Goal: Task Accomplishment & Management: Manage account settings

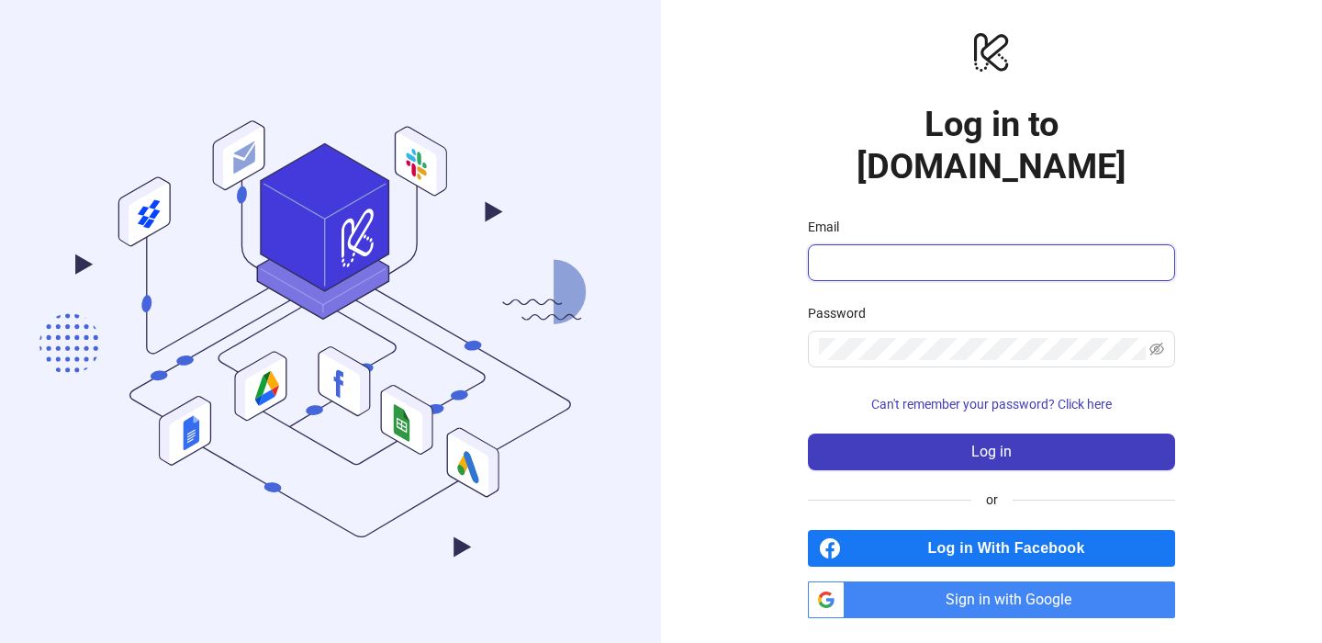
click at [900, 252] on input "Email" at bounding box center [989, 263] width 341 height 22
type input "**********"
click at [1001, 587] on span "Sign in with Google" at bounding box center [1013, 599] width 323 height 37
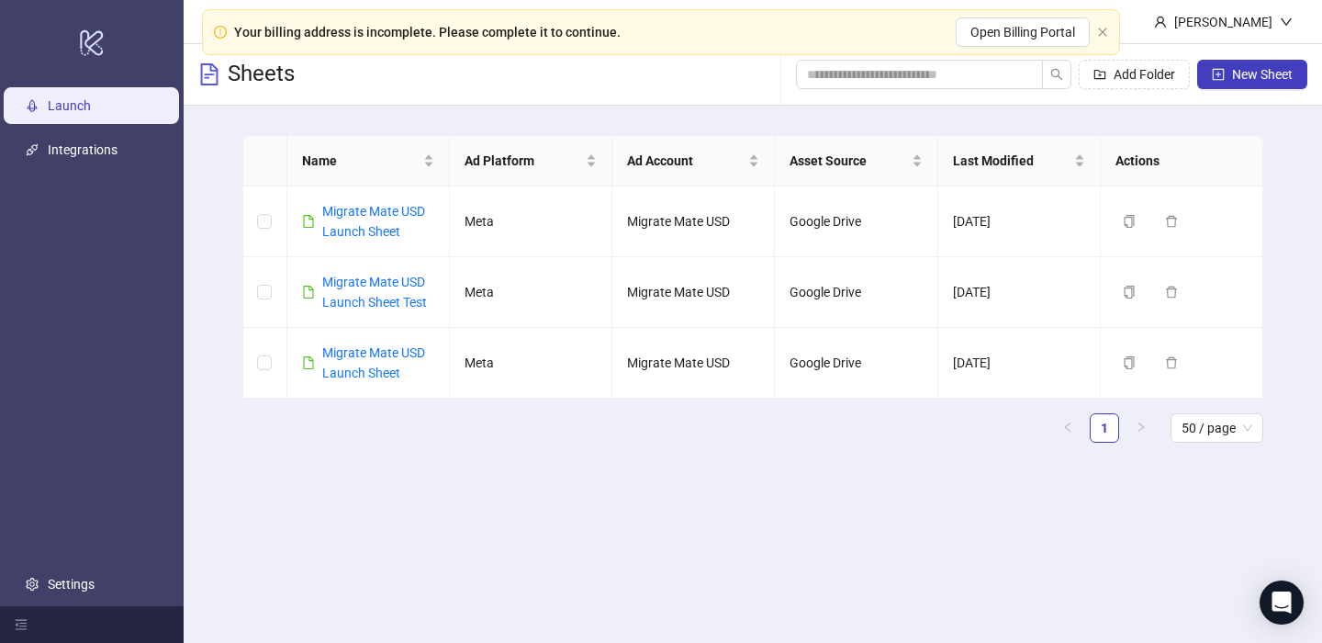
click at [506, 477] on main "Name Ad Platform Ad Account Asset Source Last Modified Actions Migrate Mate USD…" at bounding box center [753, 296] width 1051 height 381
click at [1224, 23] on div "[PERSON_NAME]" at bounding box center [1223, 22] width 113 height 20
click at [245, 141] on th at bounding box center [265, 161] width 44 height 50
click at [1240, 26] on div "[PERSON_NAME]" at bounding box center [1223, 22] width 113 height 20
click at [81, 576] on link "Settings" at bounding box center [71, 583] width 47 height 15
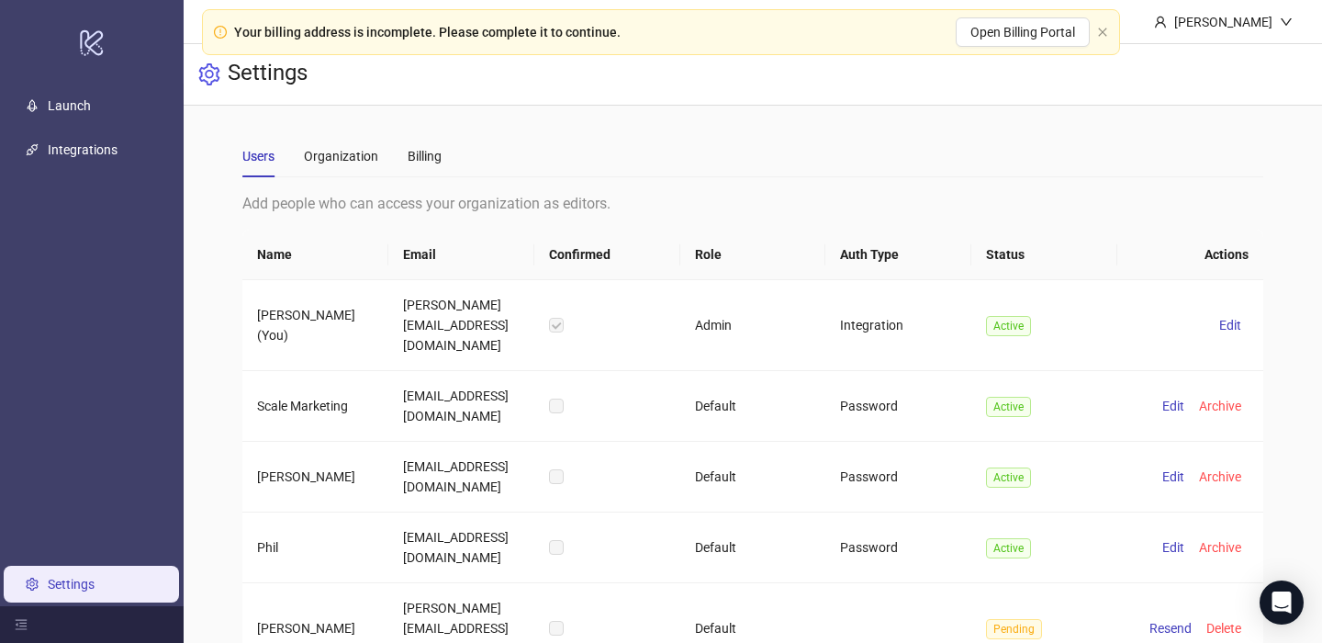
click at [886, 180] on div "Users Organization Billing Add people who can access your organization as edito…" at bounding box center [753, 413] width 1022 height 556
click at [337, 155] on div "Organization" at bounding box center [341, 156] width 74 height 20
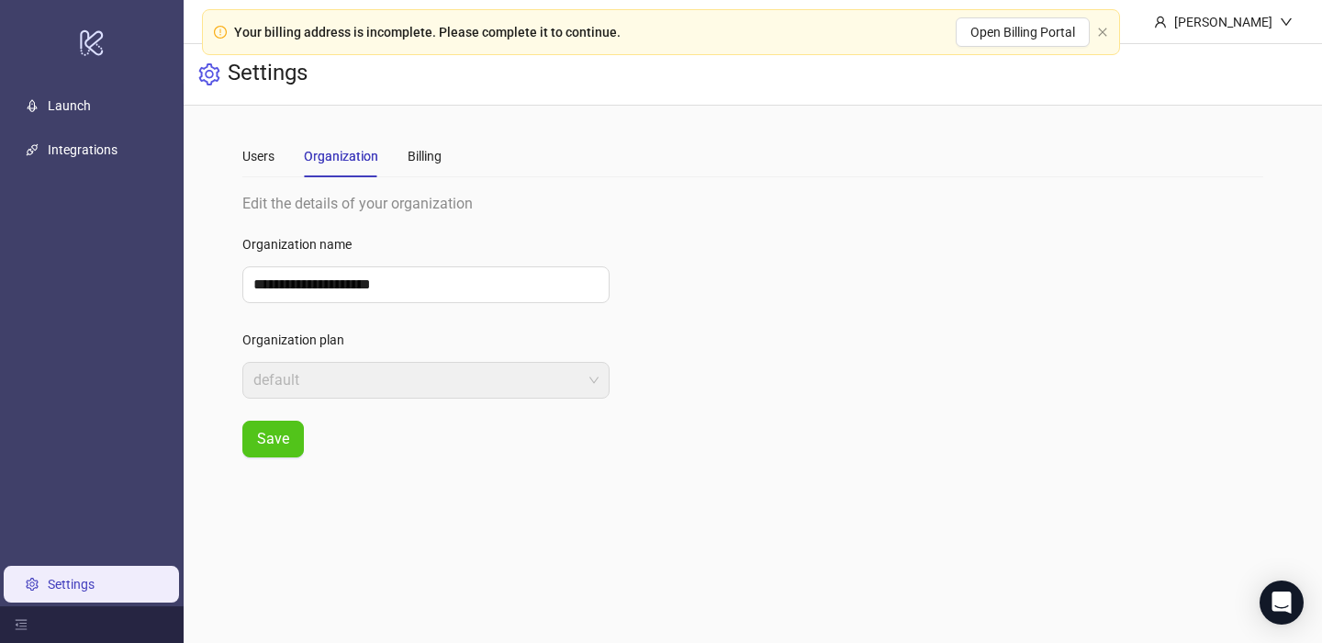
click at [458, 152] on div "Users Organization Billing" at bounding box center [753, 156] width 1022 height 42
click at [422, 156] on div "Billing" at bounding box center [425, 156] width 34 height 20
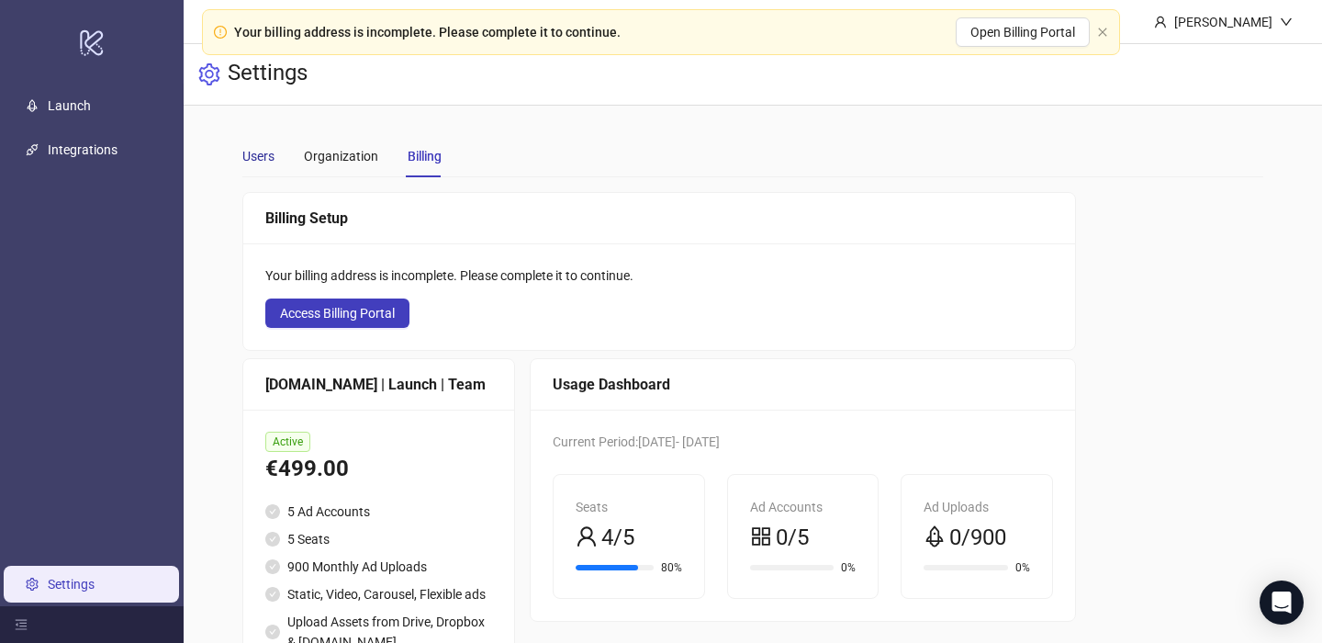
click at [265, 159] on div "Users" at bounding box center [258, 156] width 32 height 20
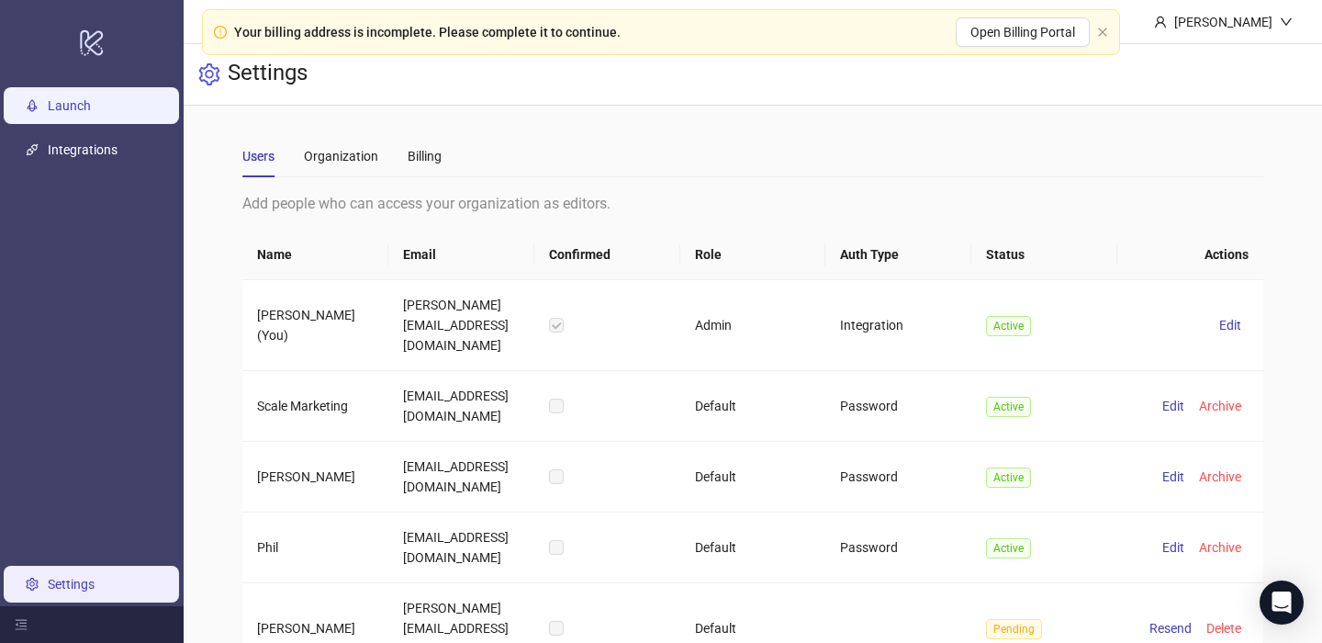
click at [91, 98] on link "Launch" at bounding box center [69, 105] width 43 height 15
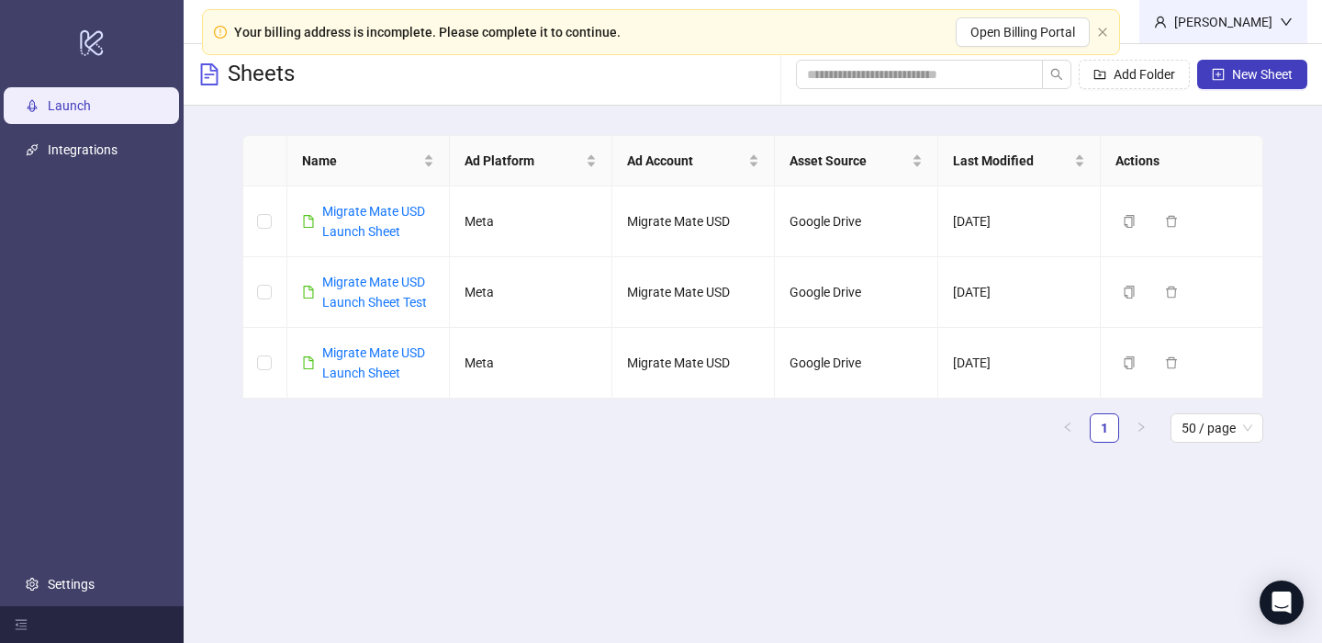
click at [1236, 26] on div "[PERSON_NAME]" at bounding box center [1223, 22] width 113 height 20
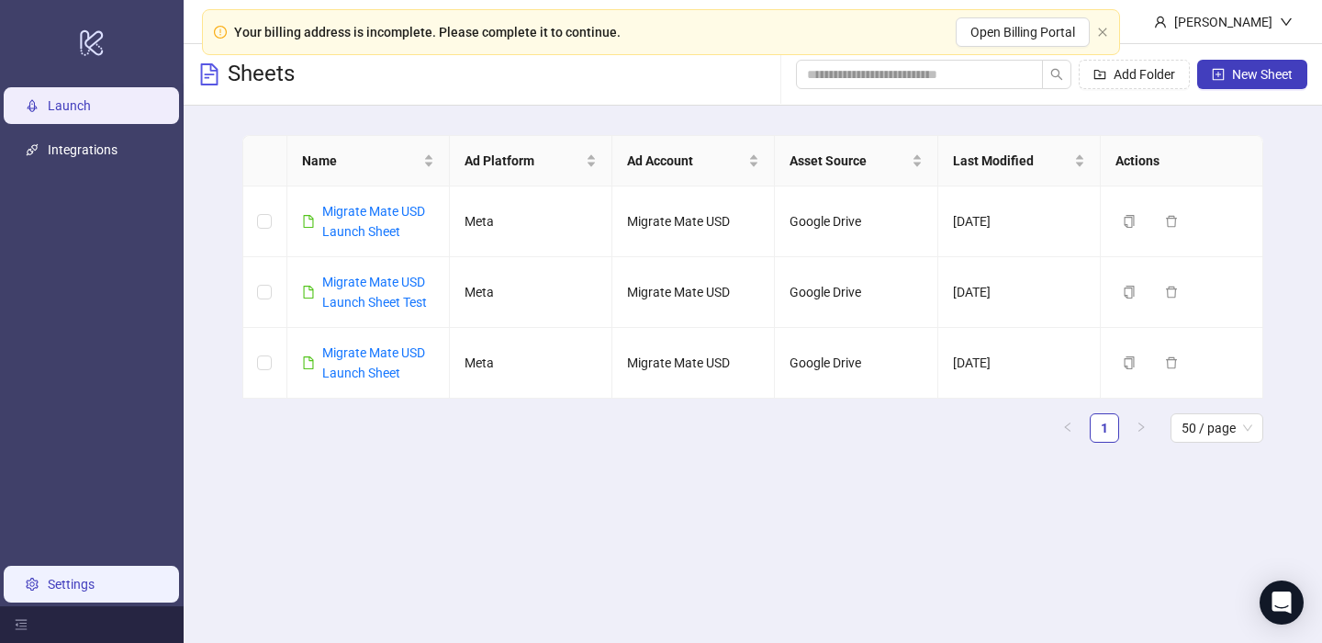
click at [48, 587] on link "Settings" at bounding box center [71, 583] width 47 height 15
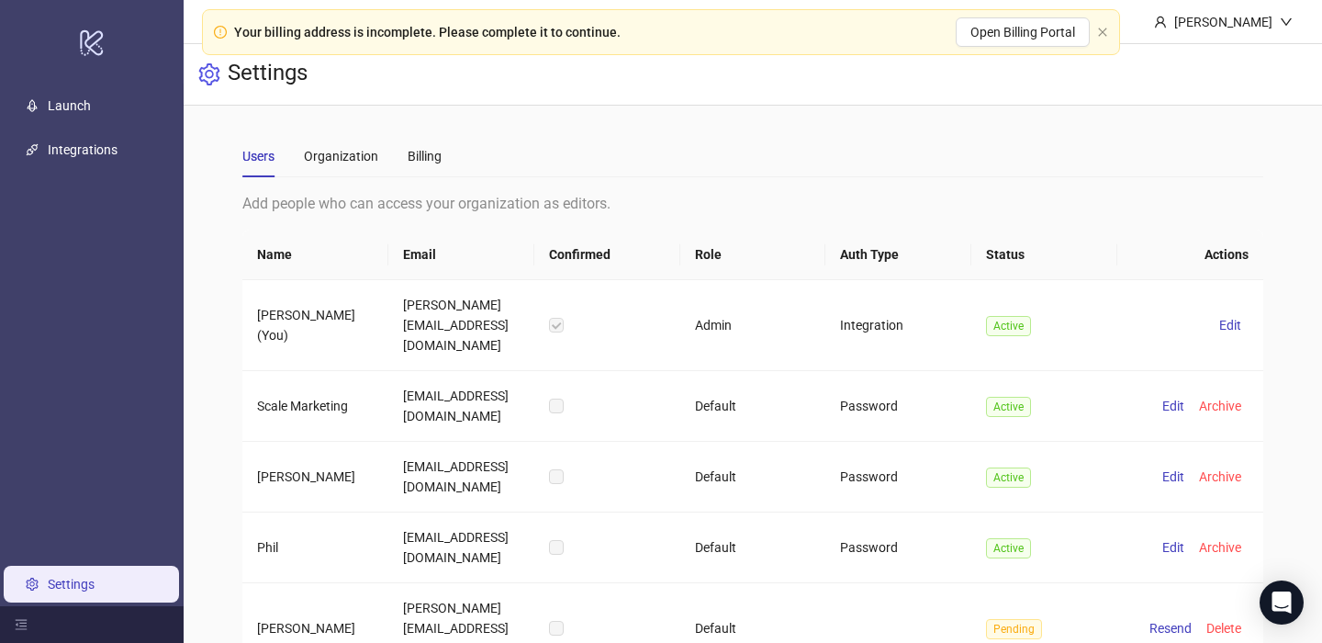
click at [1091, 27] on div "Your billing address is incomplete. Please complete it to continue. Open Billin…" at bounding box center [661, 32] width 918 height 46
click at [1097, 29] on icon "close" at bounding box center [1102, 32] width 11 height 11
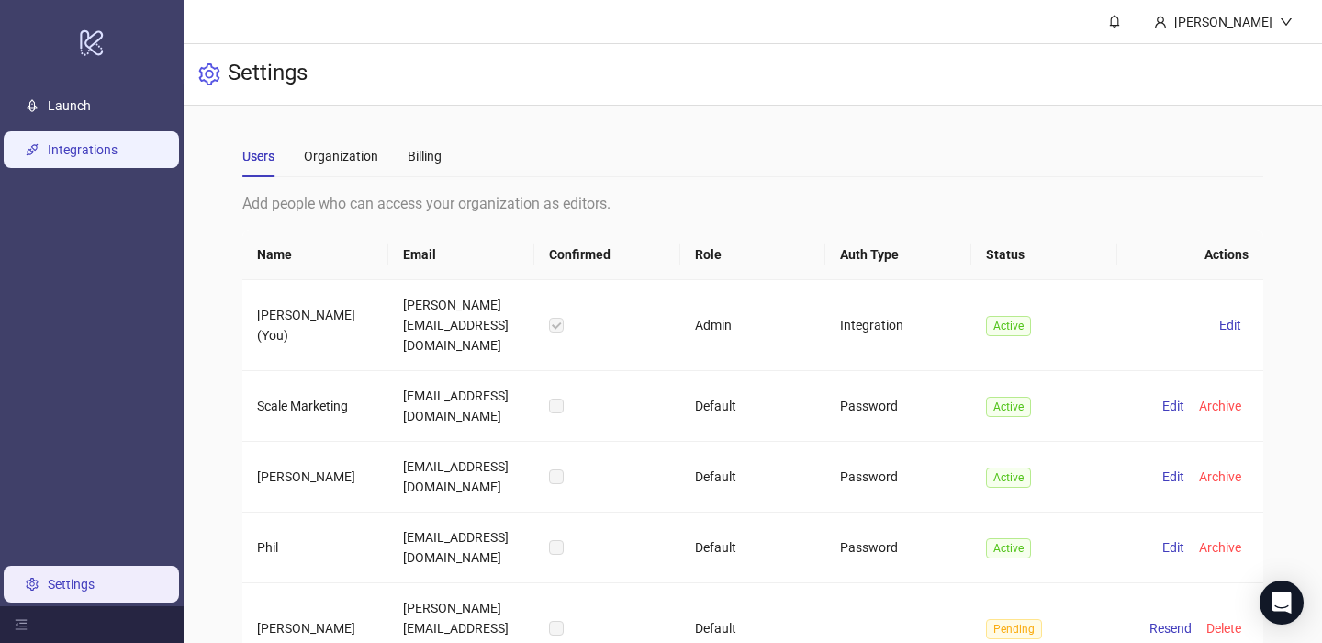
click at [117, 149] on link "Integrations" at bounding box center [83, 149] width 70 height 15
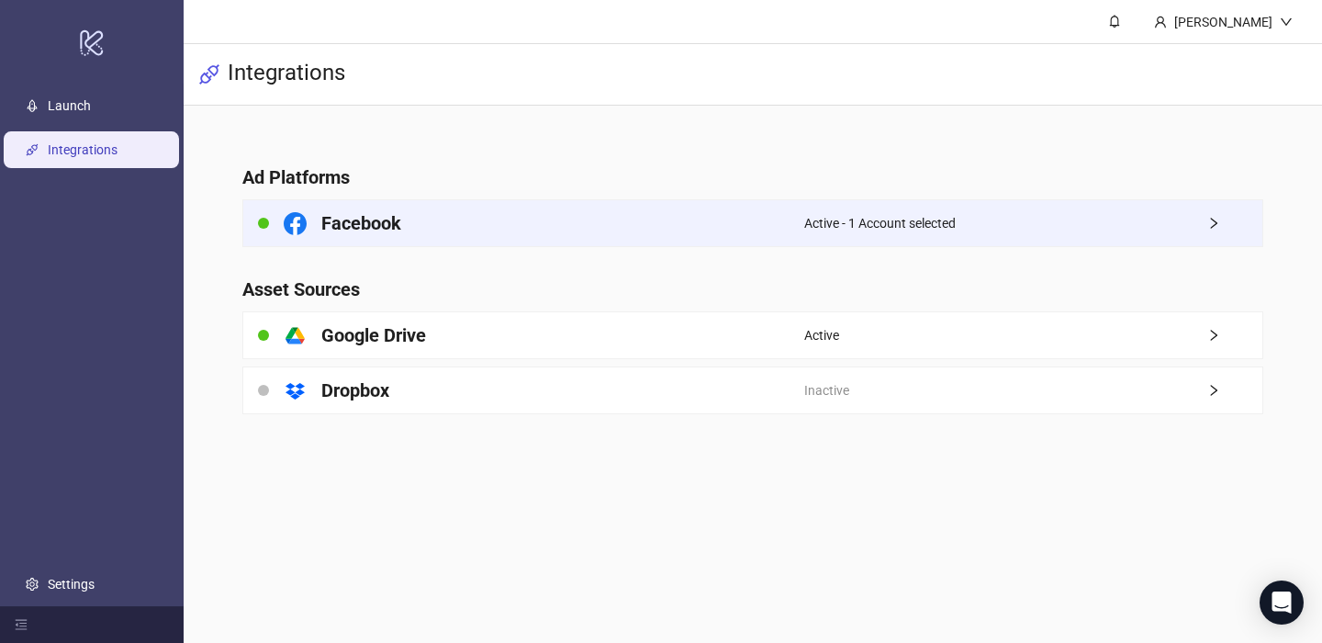
click at [1063, 225] on div "Active - 1 Account selected" at bounding box center [1033, 223] width 459 height 46
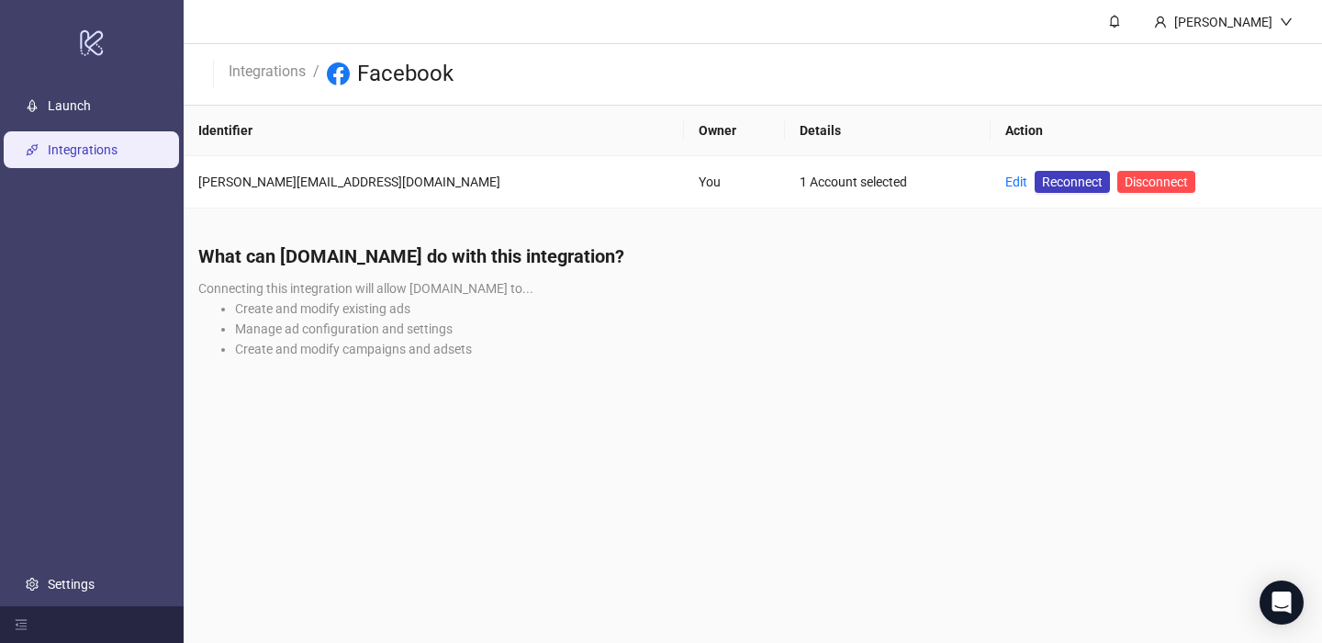
click at [106, 151] on link "Integrations" at bounding box center [83, 149] width 70 height 15
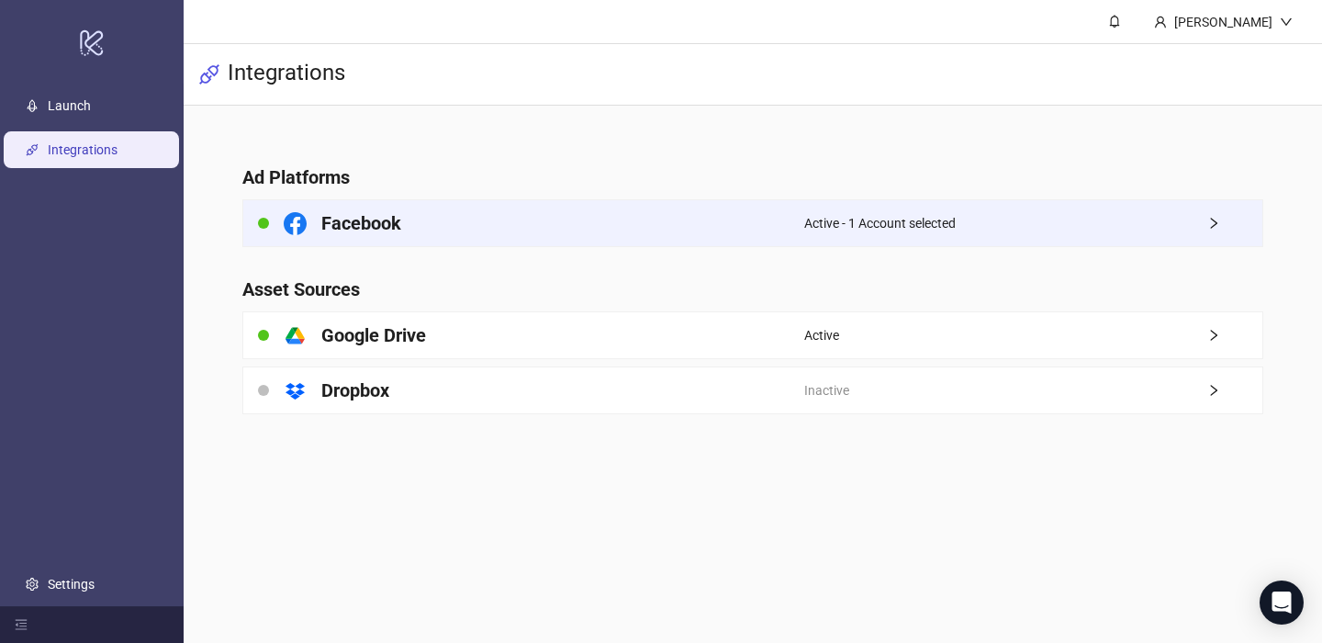
click at [453, 228] on div "Facebook" at bounding box center [523, 223] width 561 height 46
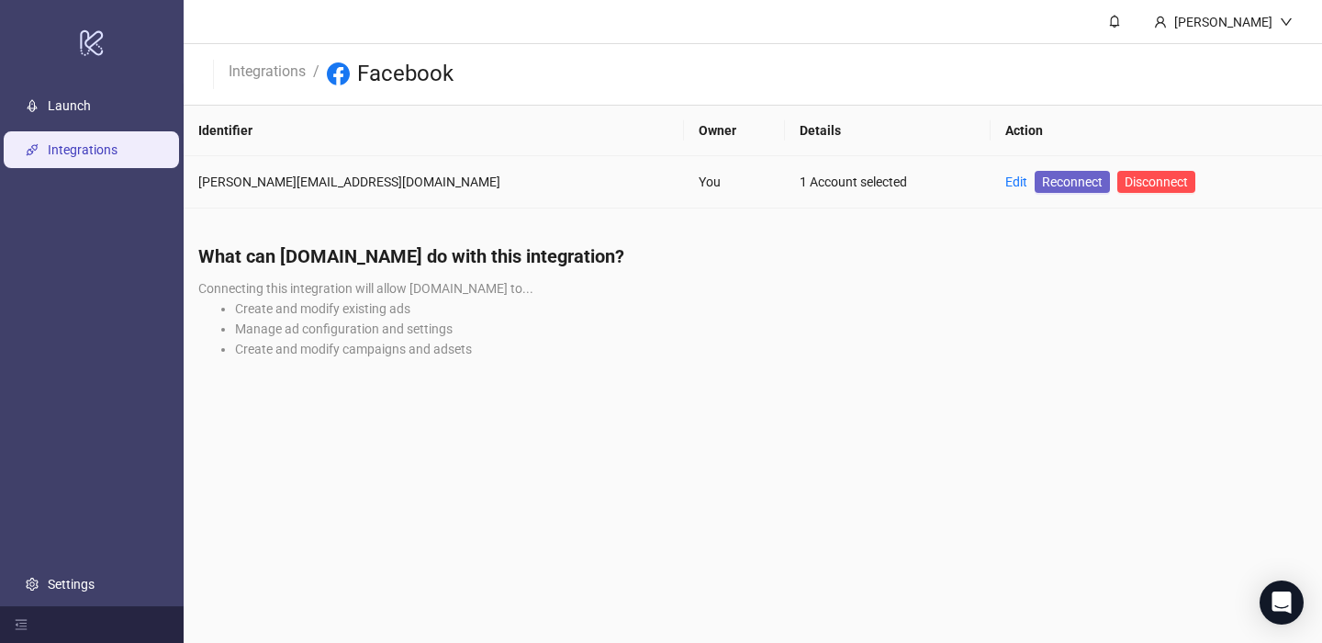
click at [1042, 184] on span "Reconnect" at bounding box center [1072, 182] width 61 height 20
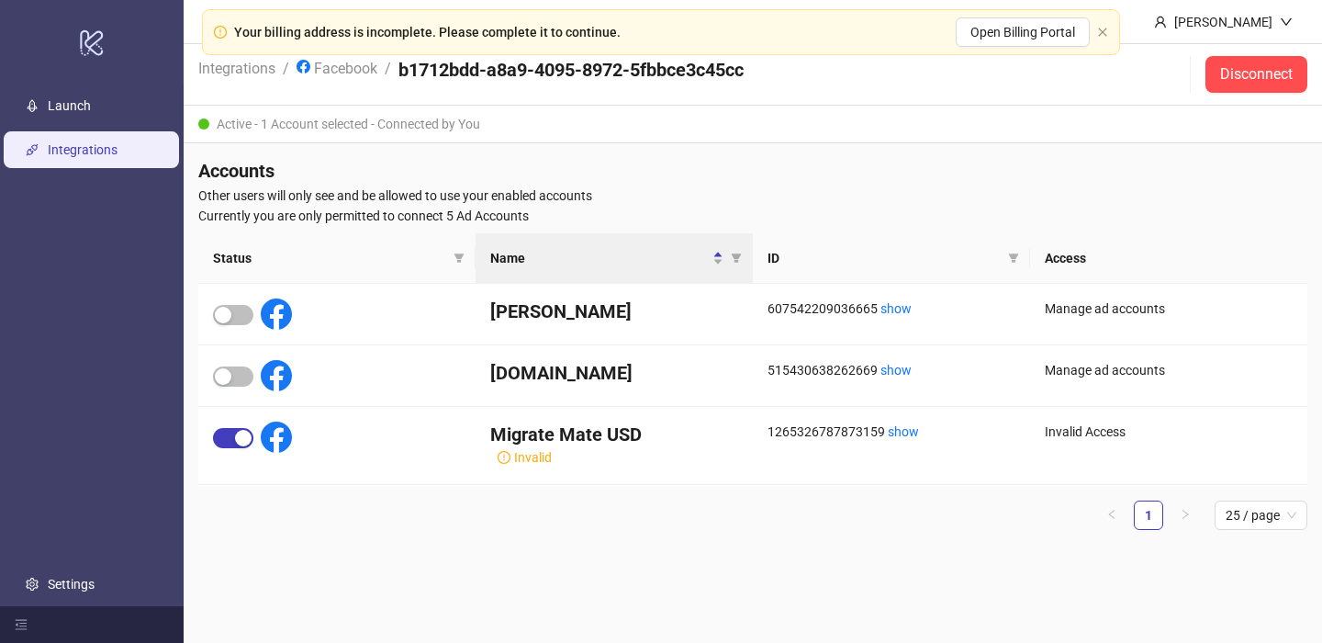
click at [873, 184] on div "Accounts Other users will only see and be allowed to use your enabled accounts …" at bounding box center [753, 351] width 1138 height 416
click at [247, 376] on span "button" at bounding box center [233, 376] width 40 height 20
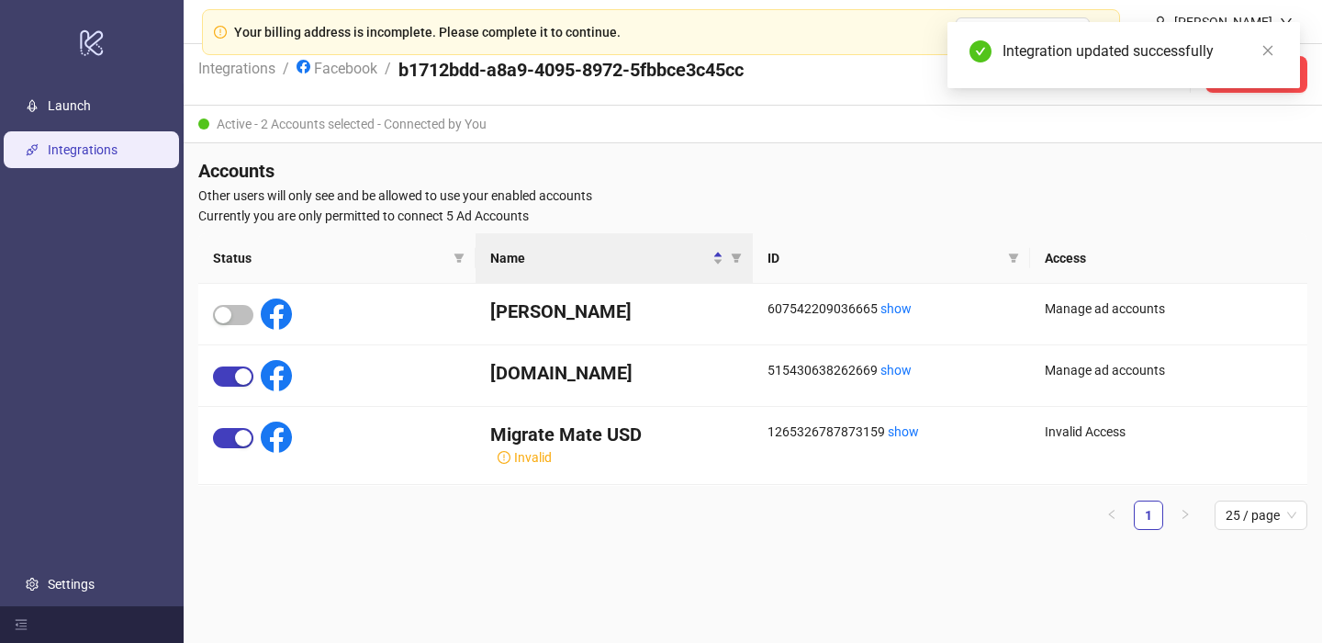
click at [547, 625] on main "Mihailo Bozic Integrations / Facebook / b1712bdd-a8a9-4095-8972-5fbbce3c45cc Di…" at bounding box center [753, 321] width 1138 height 643
click at [540, 581] on main "Mihailo Bozic Integrations / Facebook / b1712bdd-a8a9-4095-8972-5fbbce3c45cc Di…" at bounding box center [753, 321] width 1138 height 643
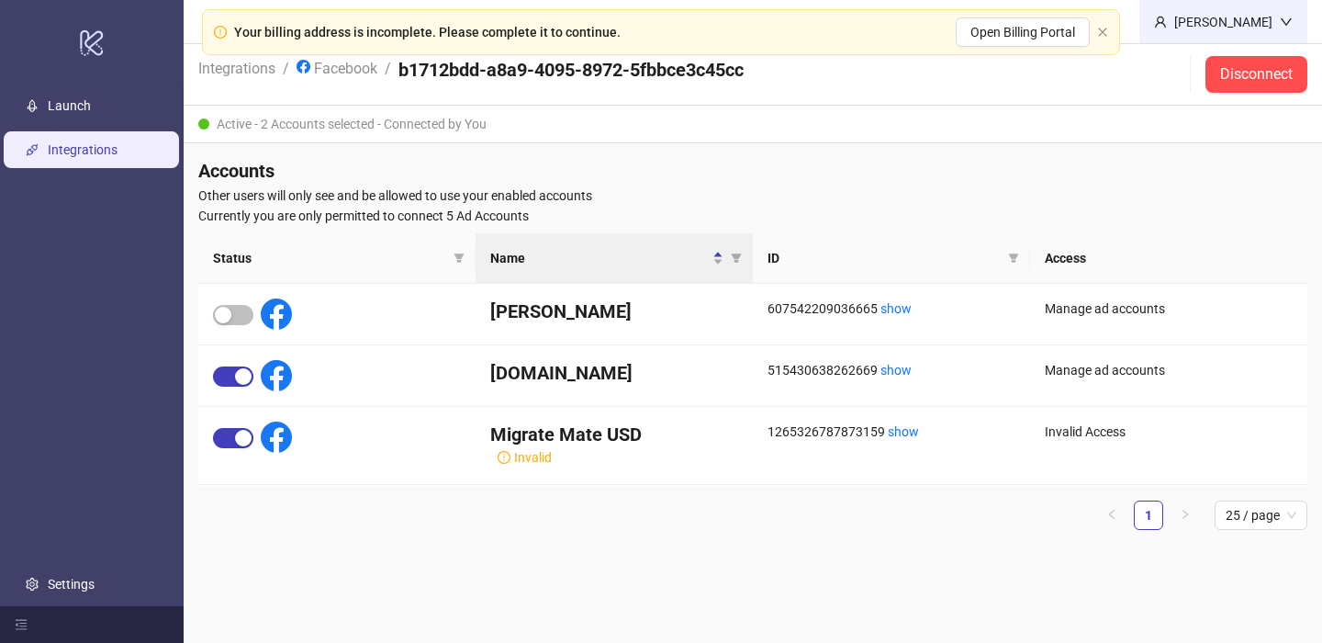
click at [1264, 25] on div "Mihailo Bozic" at bounding box center [1223, 22] width 113 height 20
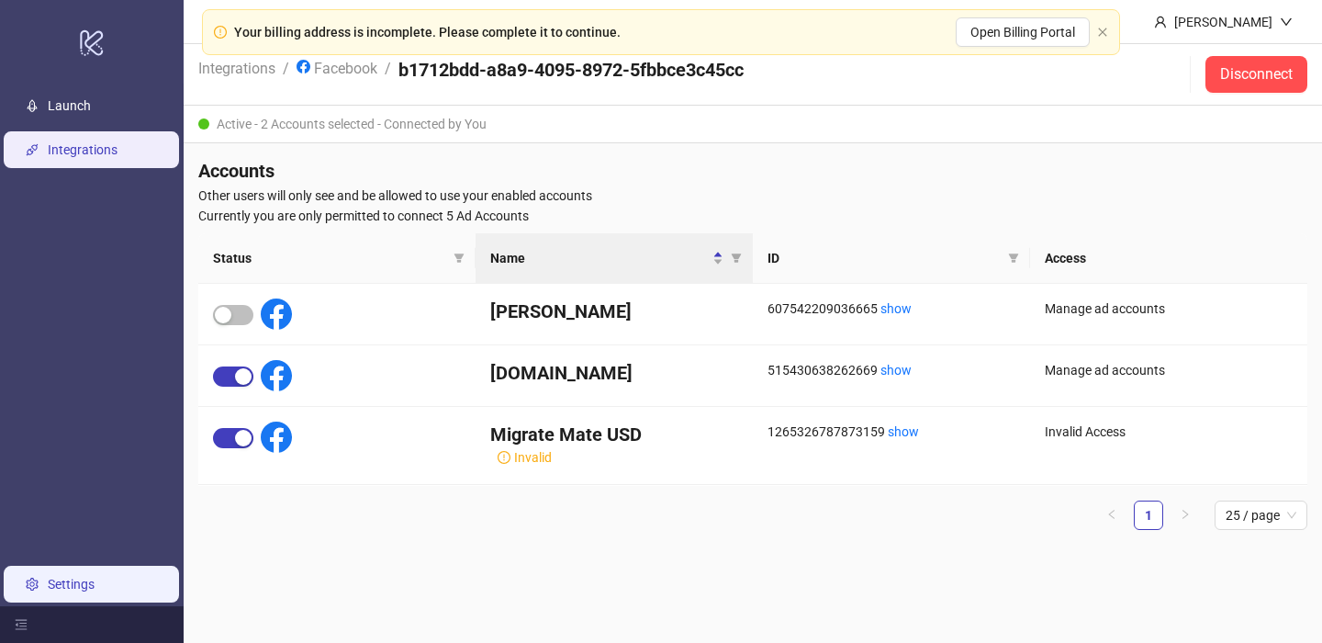
click at [95, 591] on link "Settings" at bounding box center [71, 583] width 47 height 15
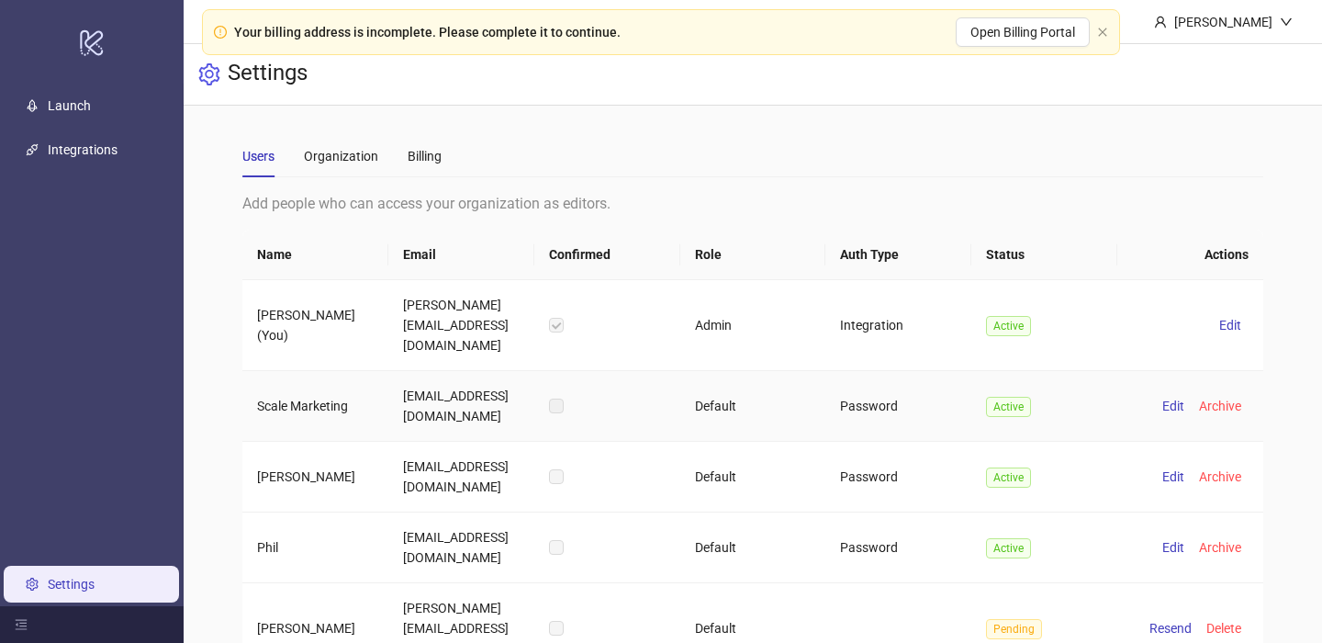
scroll to position [63, 0]
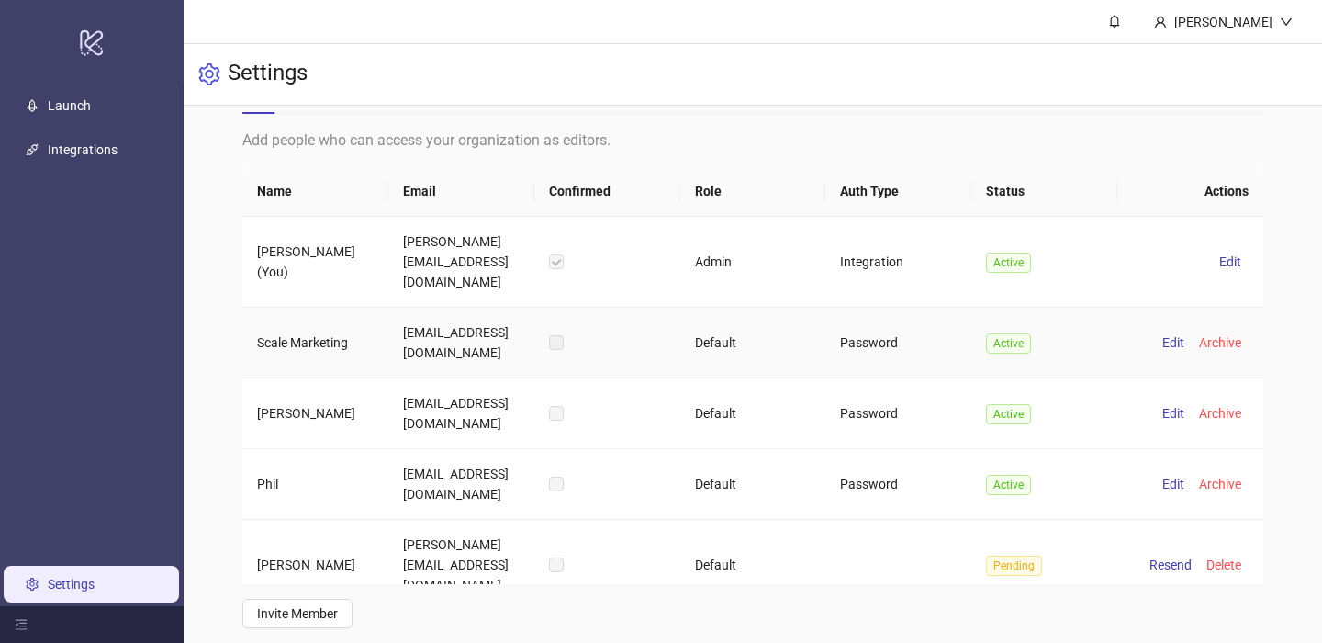
click at [557, 332] on label at bounding box center [556, 342] width 15 height 20
